Goal: Answer question/provide support

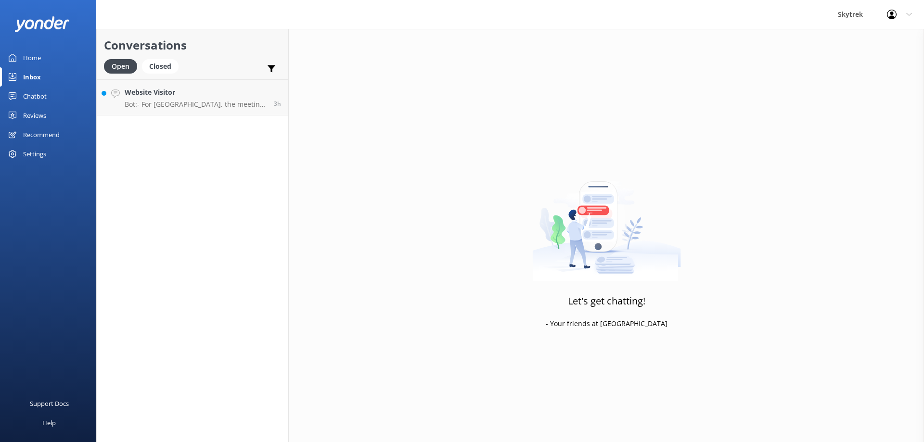
click at [208, 90] on h4 "Website Visitor" at bounding box center [196, 92] width 142 height 11
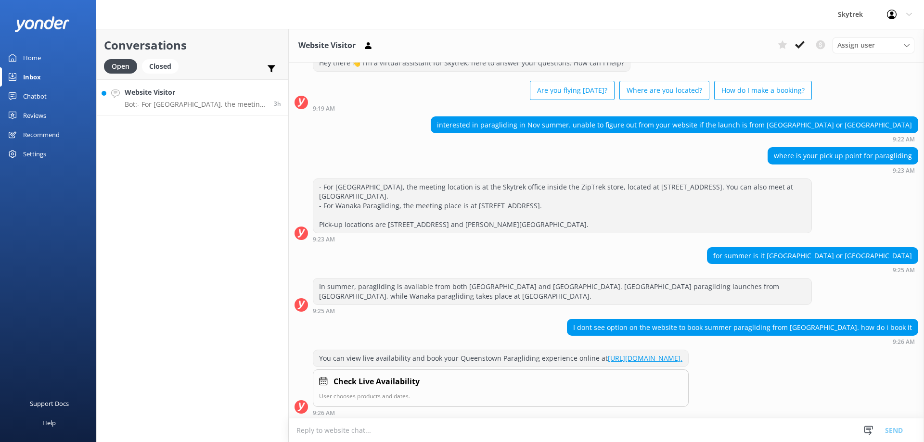
scroll to position [36, 0]
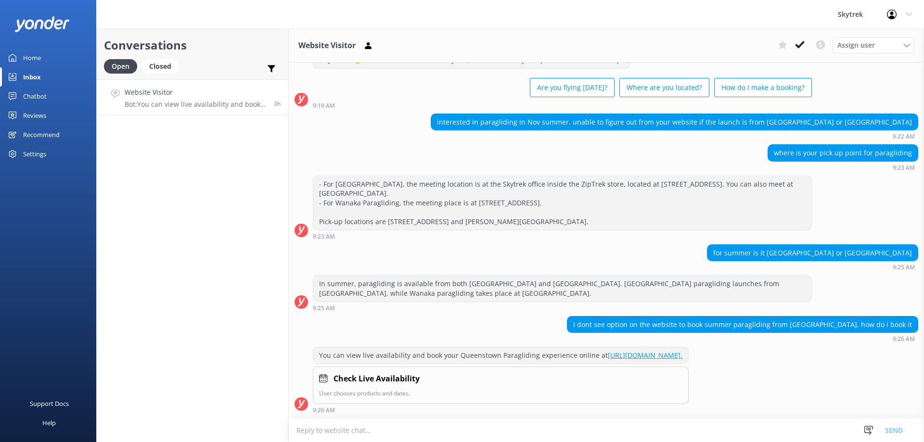
click at [560, 261] on div "for summer is it queenstown or [GEOGRAPHIC_DATA] 9:25 AM" at bounding box center [606, 257] width 635 height 26
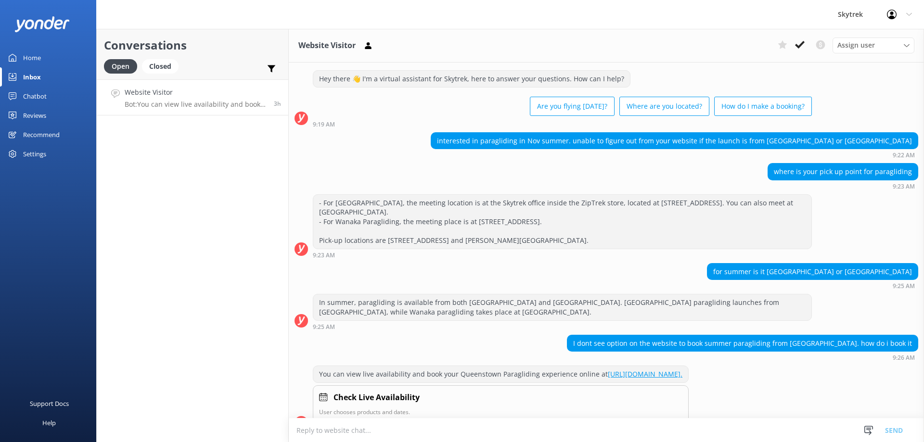
scroll to position [0, 0]
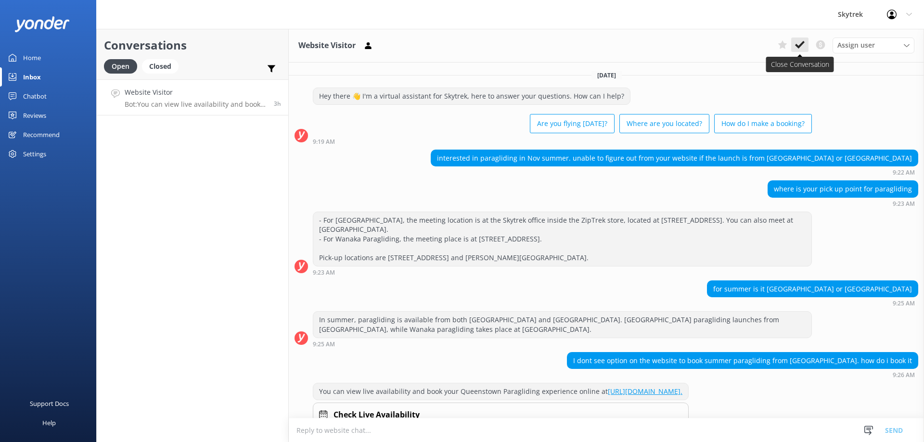
click at [799, 47] on use at bounding box center [800, 45] width 10 height 8
